Goal: Check status: Check status

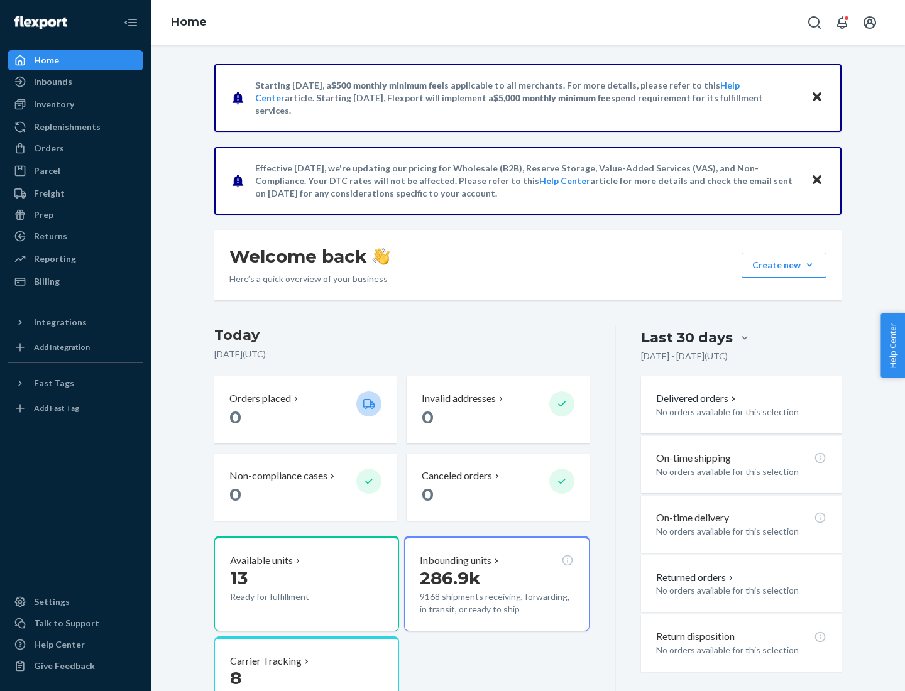
click at [810, 265] on button "Create new Create new inbound Create new order Create new product" at bounding box center [784, 265] width 85 height 25
click at [43, 215] on div "Prep" at bounding box center [43, 215] width 19 height 13
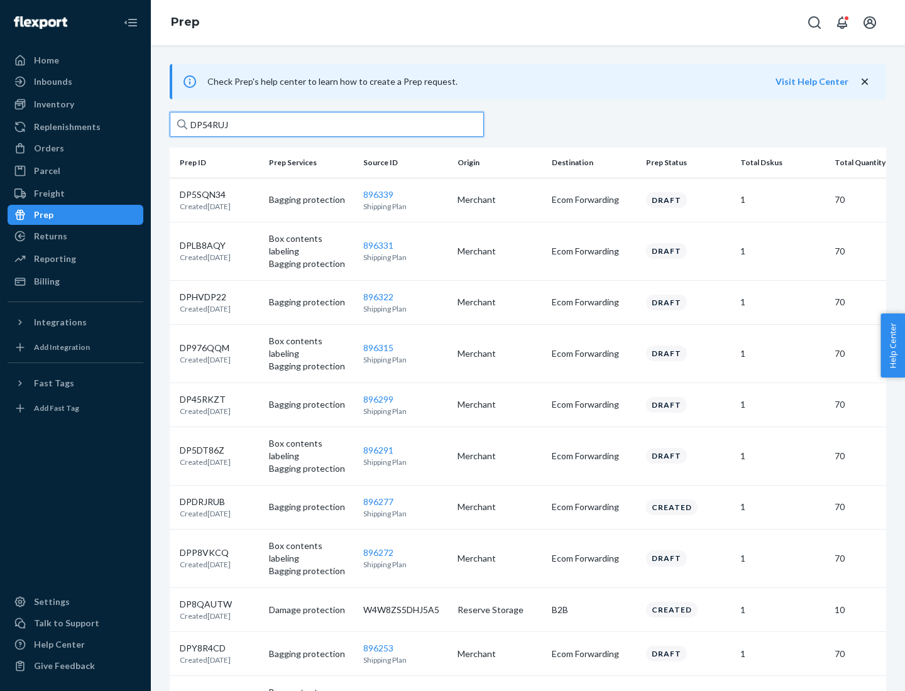
type input "DP54RUJL"
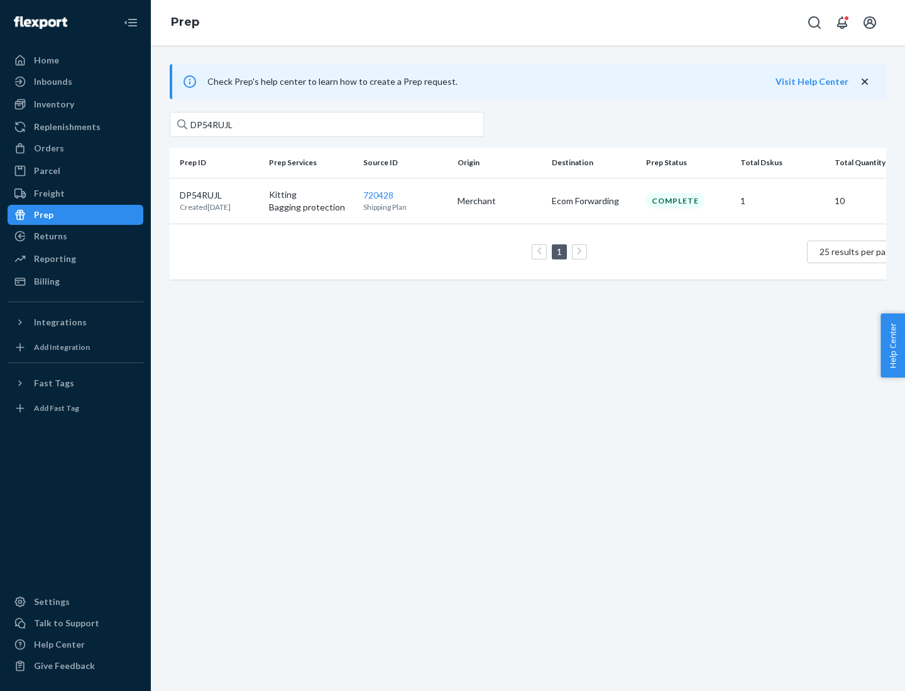
click at [219, 194] on p "DP54RUJL" at bounding box center [205, 195] width 51 height 13
